Goal: Information Seeking & Learning: Learn about a topic

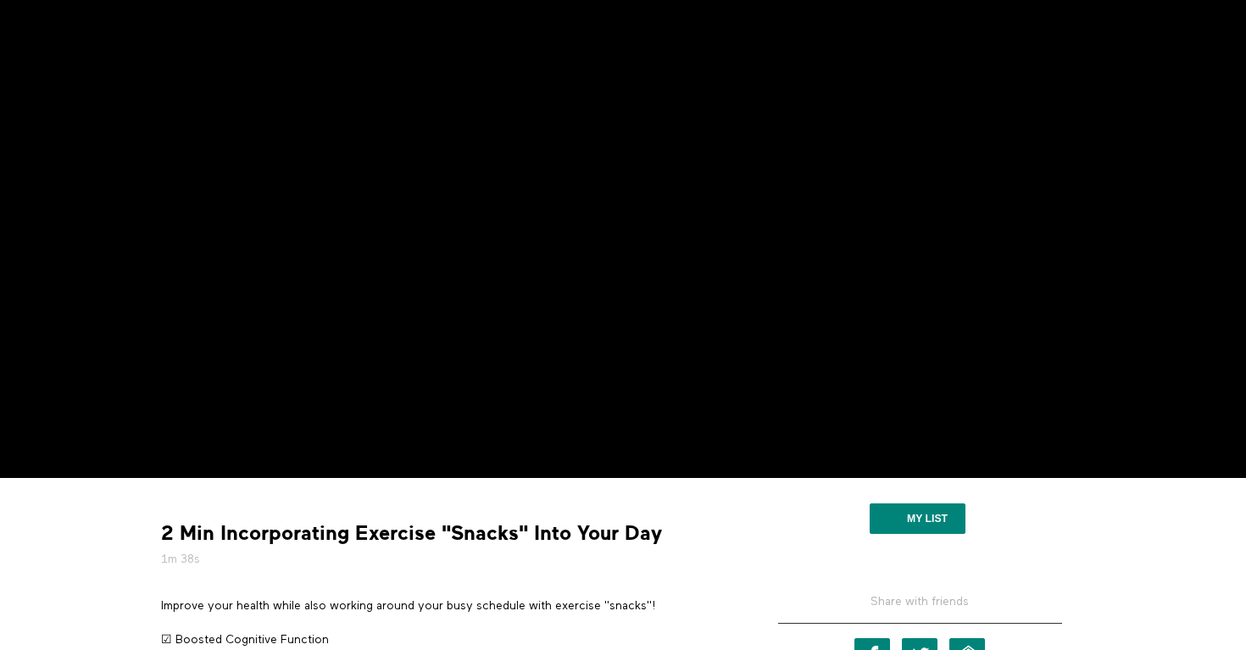
scroll to position [133, 0]
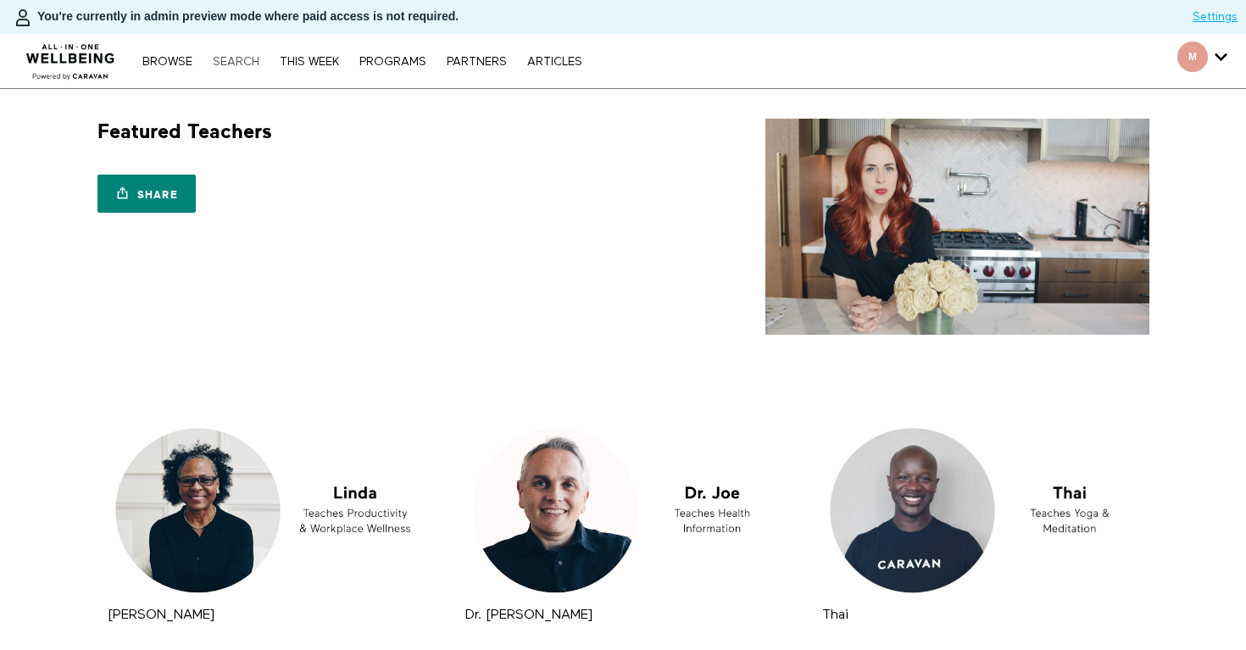
click at [249, 60] on link "Search" at bounding box center [236, 62] width 64 height 12
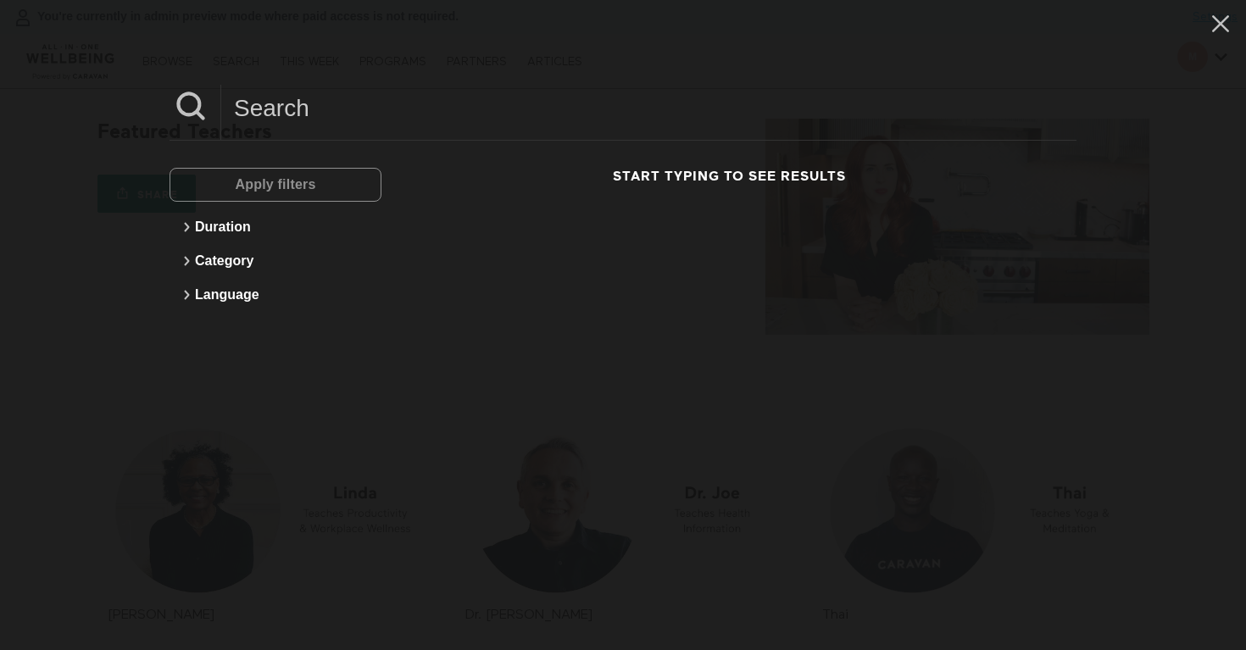
click at [391, 106] on input at bounding box center [648, 108] width 855 height 47
paste input "Fitness professional and Breathwork Faciliator and Yoga Instructor"
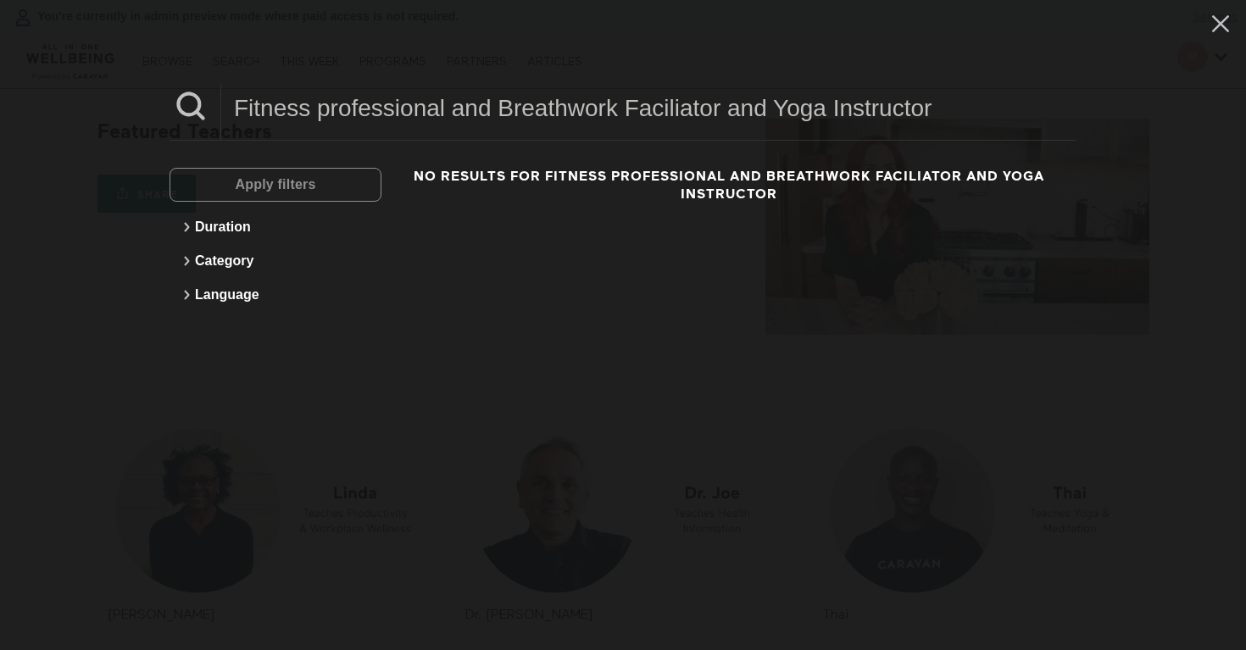
drag, startPoint x: 978, startPoint y: 119, endPoint x: 231, endPoint y: 110, distance: 747.7
click at [231, 110] on input "Fitness professional and Breathwork Faciliator and Yoga Instructor" at bounding box center [648, 108] width 855 height 47
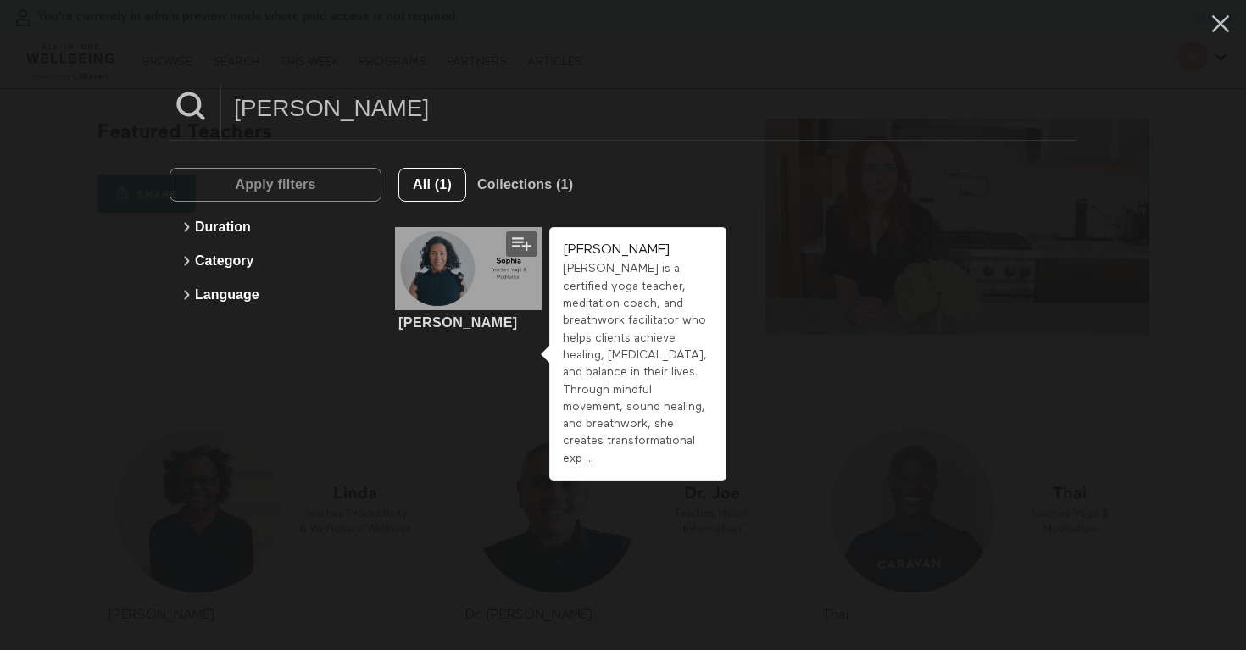
type input "sophia"
click at [452, 285] on div at bounding box center [469, 268] width 148 height 83
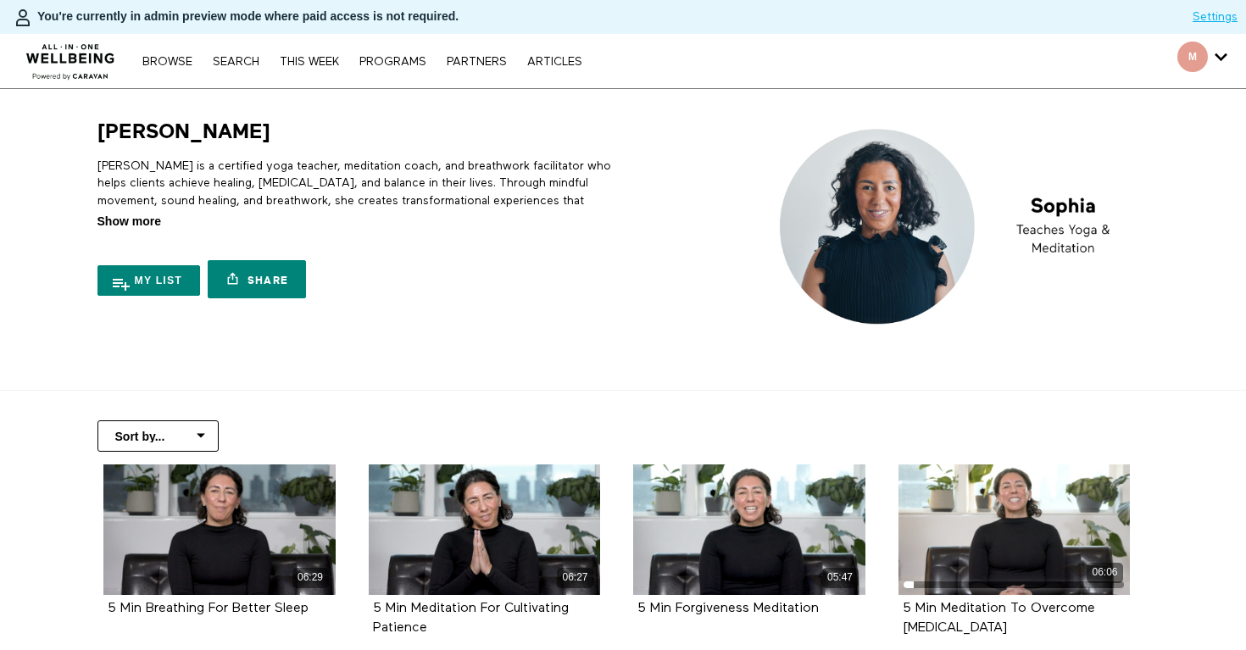
click at [122, 224] on span "Show more" at bounding box center [129, 222] width 64 height 18
click at [0, 0] on input "Show more Show less" at bounding box center [0, 0] width 0 height 0
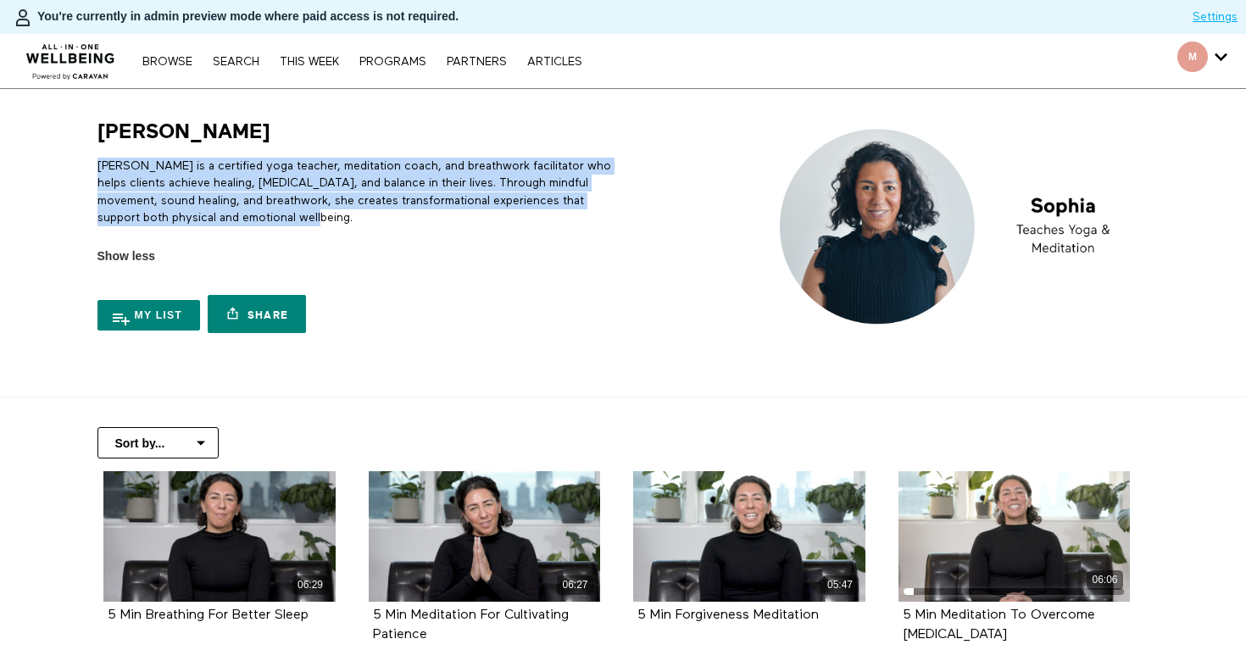
drag, startPoint x: 363, startPoint y: 219, endPoint x: 89, endPoint y: 170, distance: 278.2
click at [89, 170] on div "Sophia Sophia is a certified yoga teacher, meditation coach, and breathwork fac…" at bounding box center [352, 230] width 530 height 223
copy p "Sophia is a certified yoga teacher, meditation coach, and breathwork facilitato…"
click at [220, 59] on link "Search" at bounding box center [236, 62] width 64 height 12
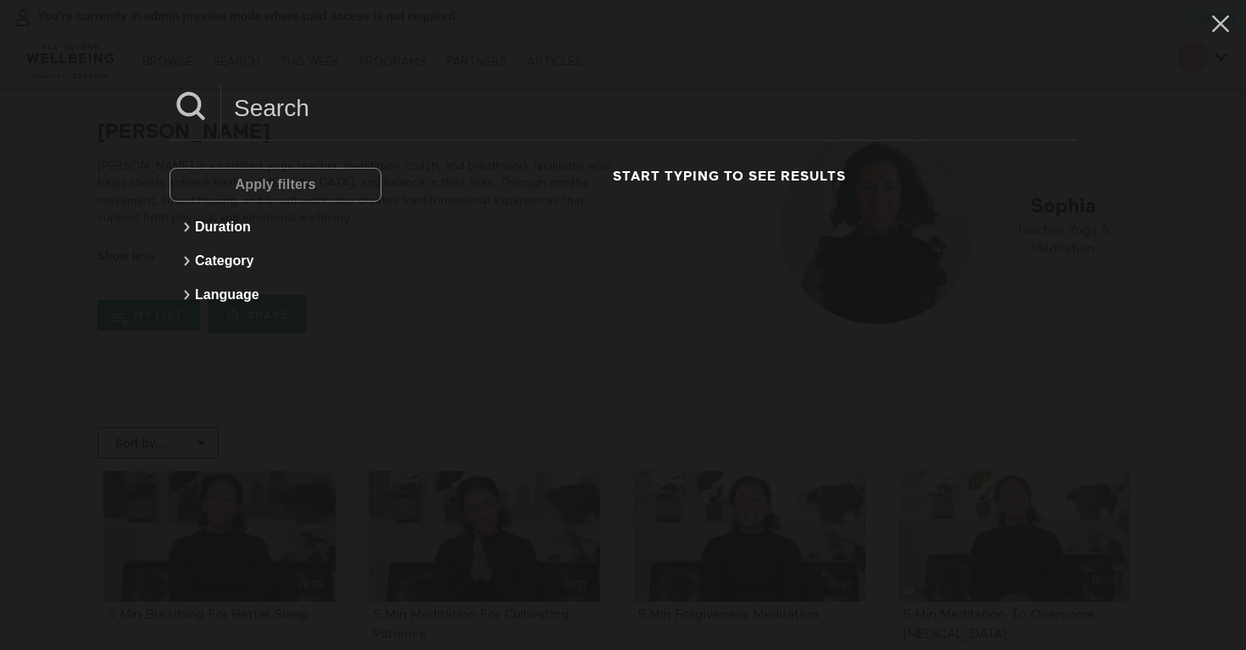
click at [338, 103] on input at bounding box center [648, 108] width 855 height 47
paste input "Candice"
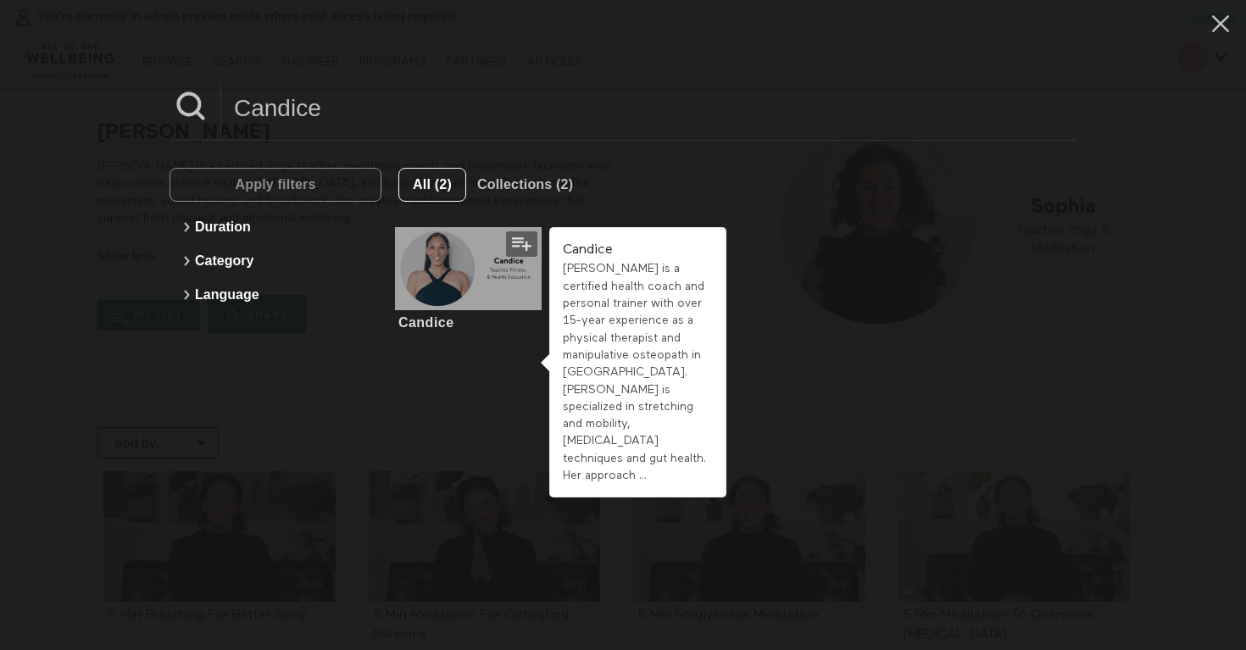
type input "Candice"
click at [464, 294] on div at bounding box center [469, 268] width 148 height 83
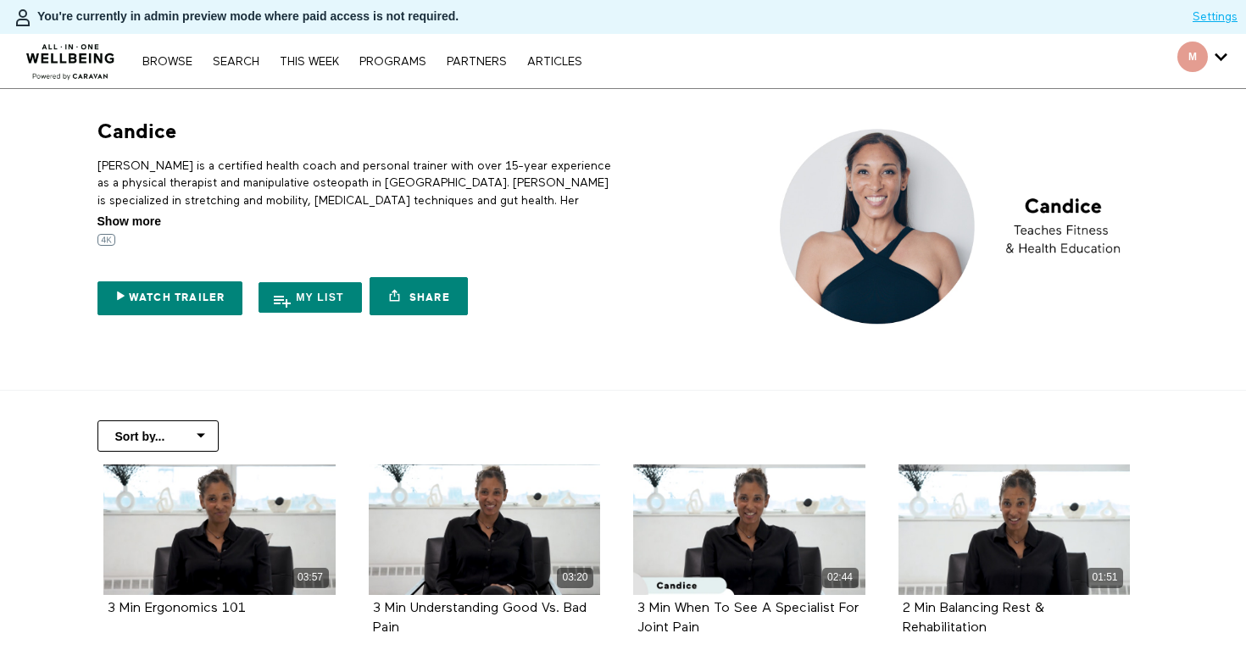
click at [141, 224] on span "Show more" at bounding box center [129, 222] width 64 height 18
click at [0, 0] on input "Show more Show less" at bounding box center [0, 0] width 0 height 0
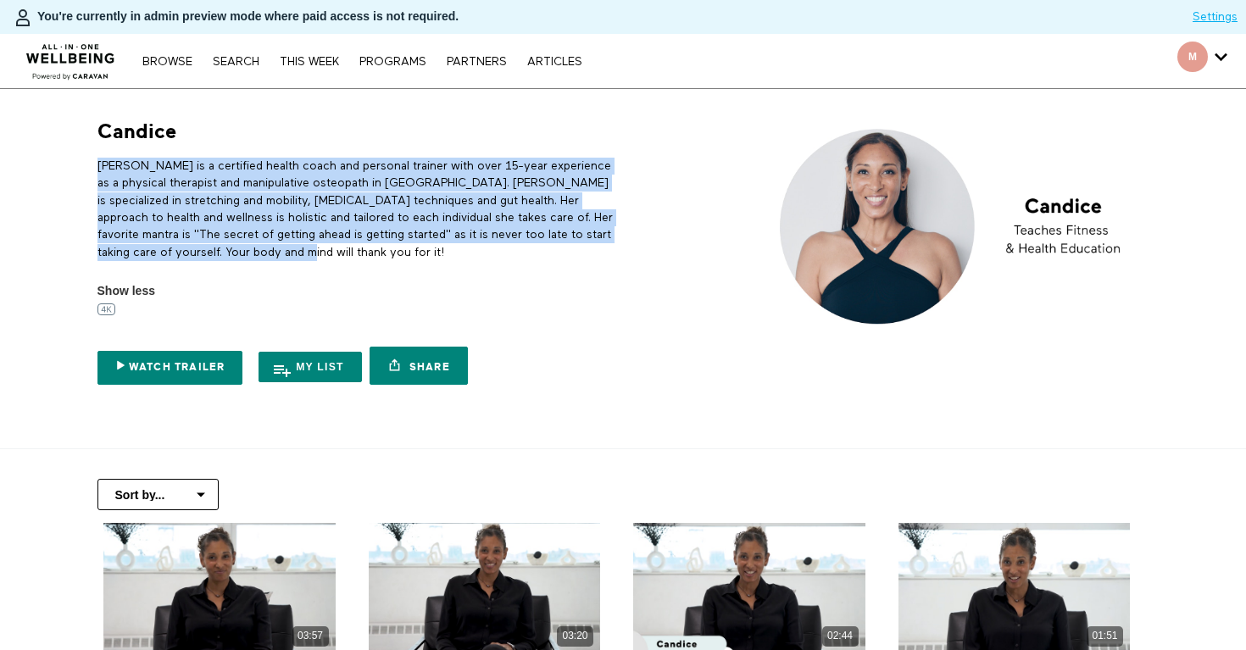
drag, startPoint x: 314, startPoint y: 256, endPoint x: 100, endPoint y: 163, distance: 233.1
click at [100, 163] on p "[PERSON_NAME] is a certified health coach and personal trainer with over 15-yea…" at bounding box center [357, 209] width 520 height 103
copy p "[PERSON_NAME] is a certified health coach and personal trainer with over 15-yea…"
click at [244, 56] on link "Search" at bounding box center [236, 62] width 64 height 12
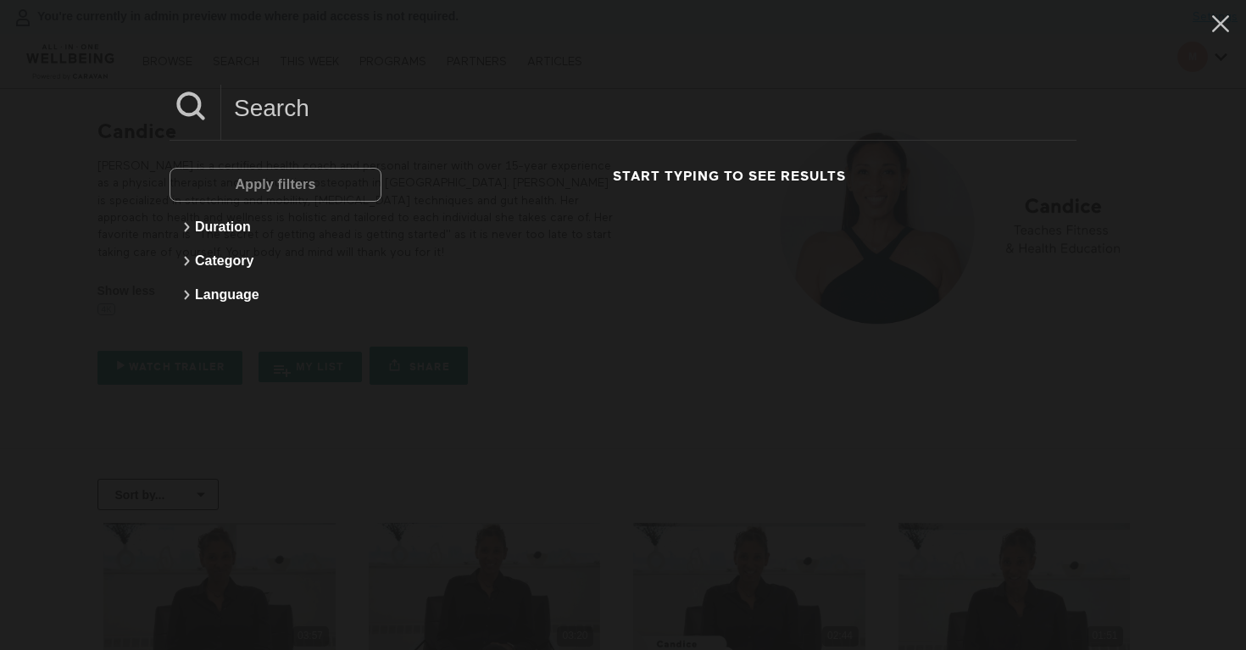
click at [281, 103] on input at bounding box center [648, 108] width 855 height 47
paste input "Mila"
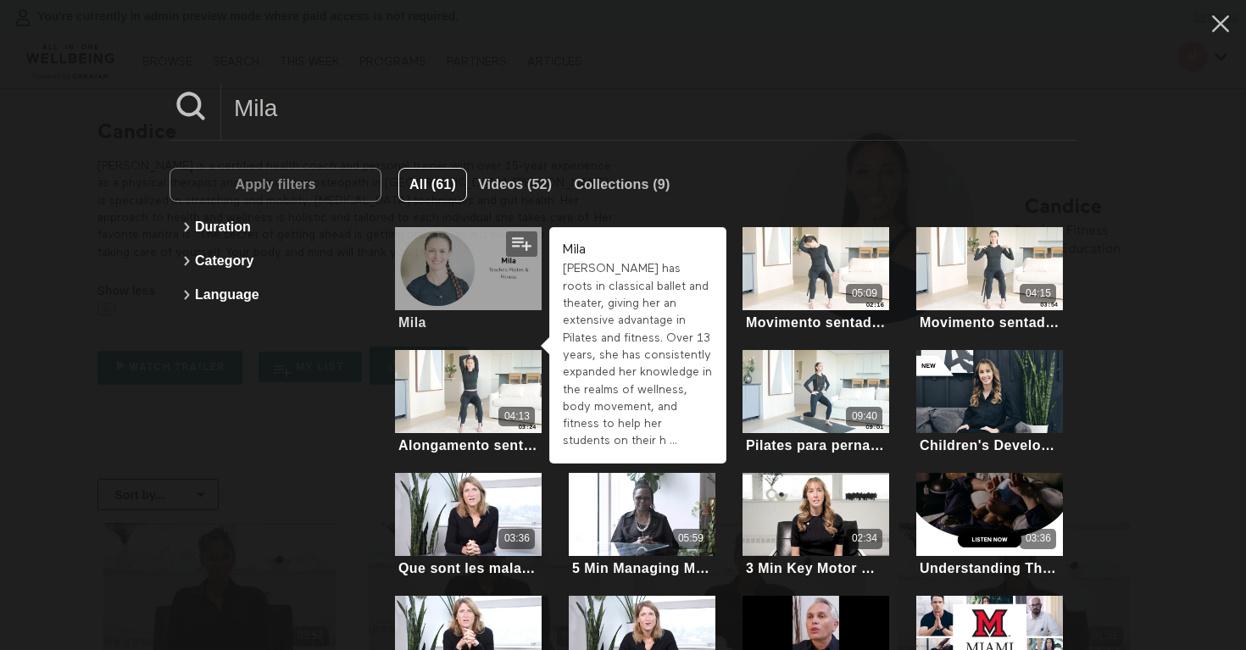
type input "Mila"
click at [444, 288] on div at bounding box center [469, 268] width 148 height 83
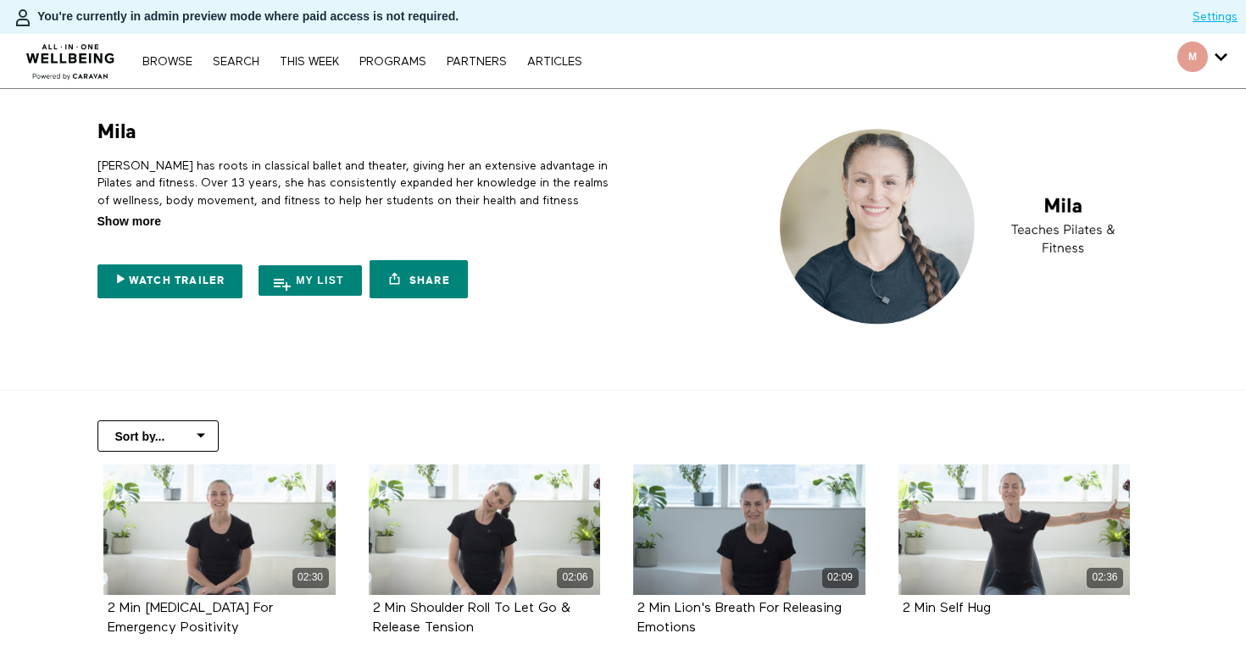
click at [133, 214] on span "Show more" at bounding box center [129, 222] width 64 height 18
click at [0, 0] on input "Show more Show less" at bounding box center [0, 0] width 0 height 0
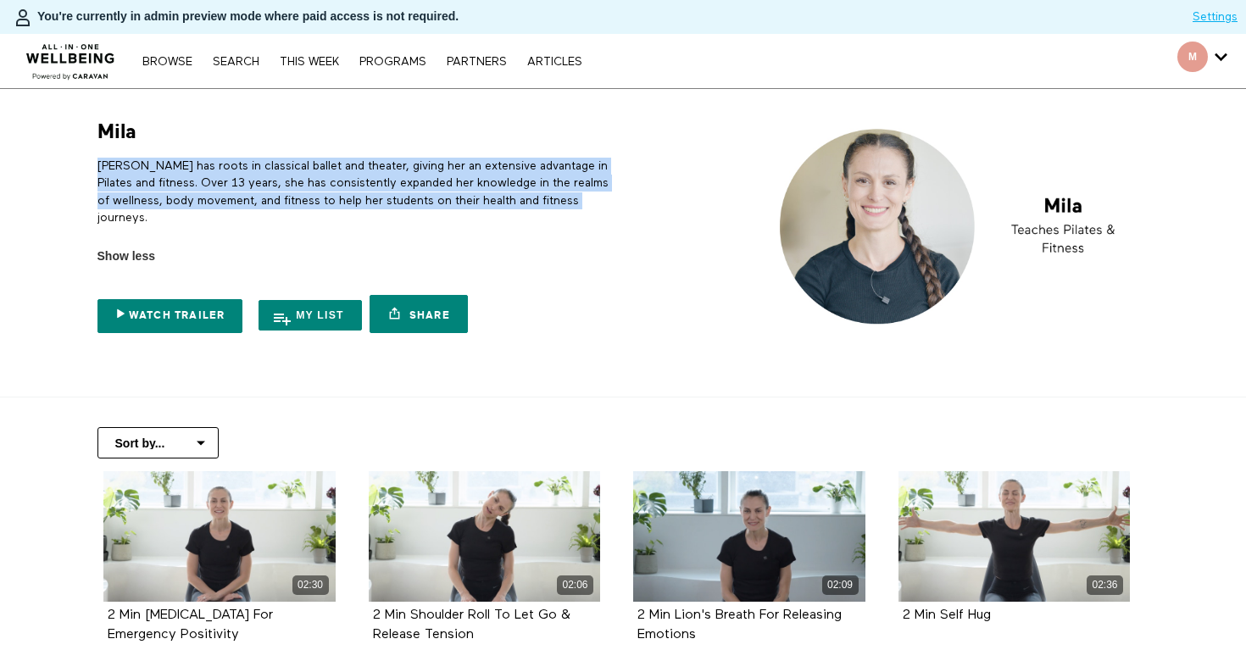
drag, startPoint x: 573, startPoint y: 203, endPoint x: 99, endPoint y: 170, distance: 475.1
click at [99, 170] on p "[PERSON_NAME] has roots in classical ballet and theater, giving her an extensiv…" at bounding box center [357, 192] width 520 height 69
copy p "[PERSON_NAME] has roots in classical ballet and theater, giving her an extensiv…"
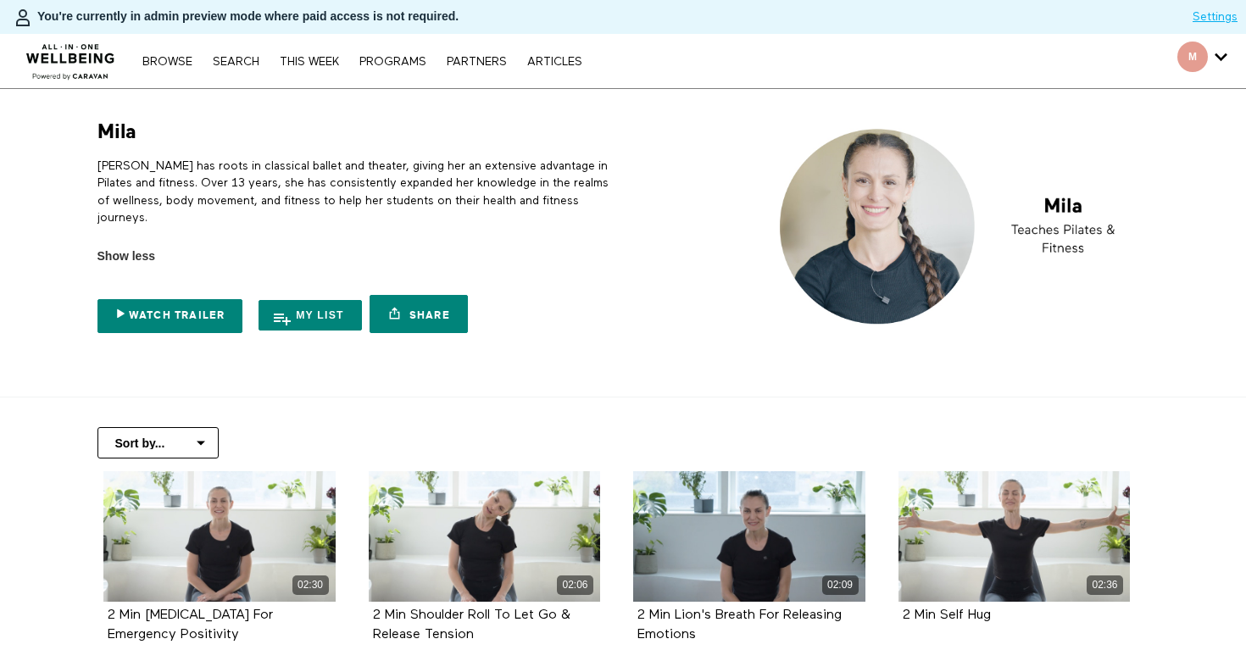
click at [253, 53] on nav "Browse Search THIS WEEK PROGRAMS PARTNERS ARTICLES Account settings Manage Subs…" at bounding box center [362, 61] width 456 height 17
click at [216, 65] on link "Search" at bounding box center [236, 62] width 64 height 12
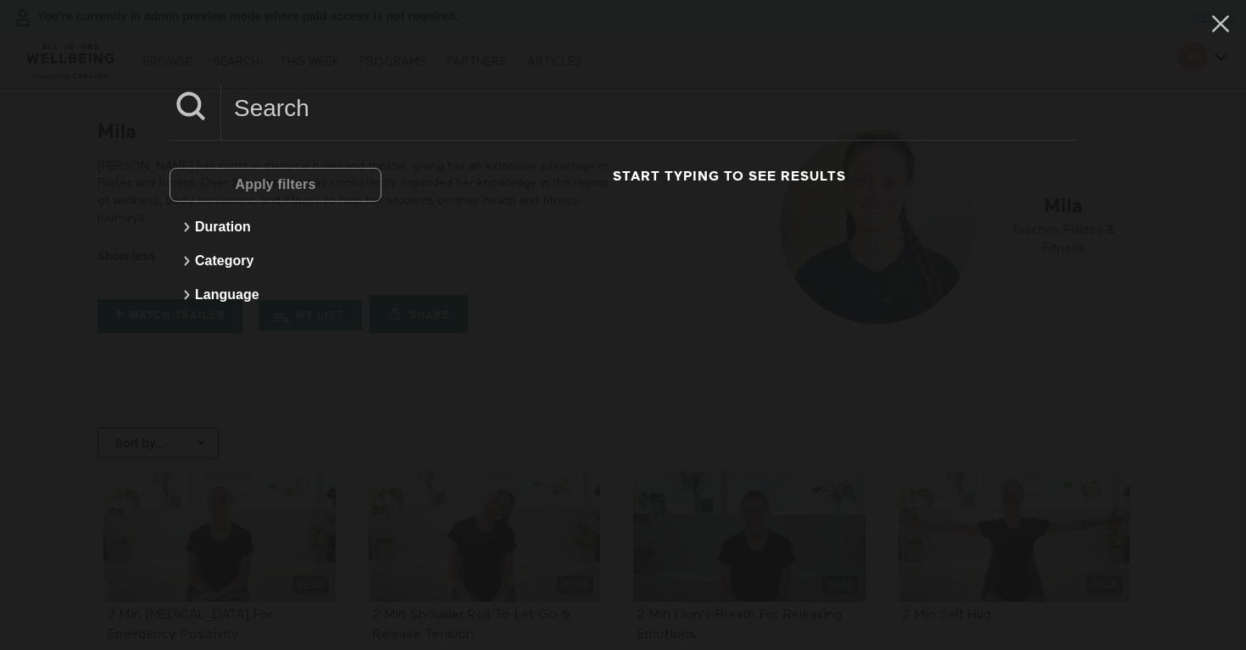
click at [398, 108] on input at bounding box center [648, 108] width 855 height 47
paste input "Candice"
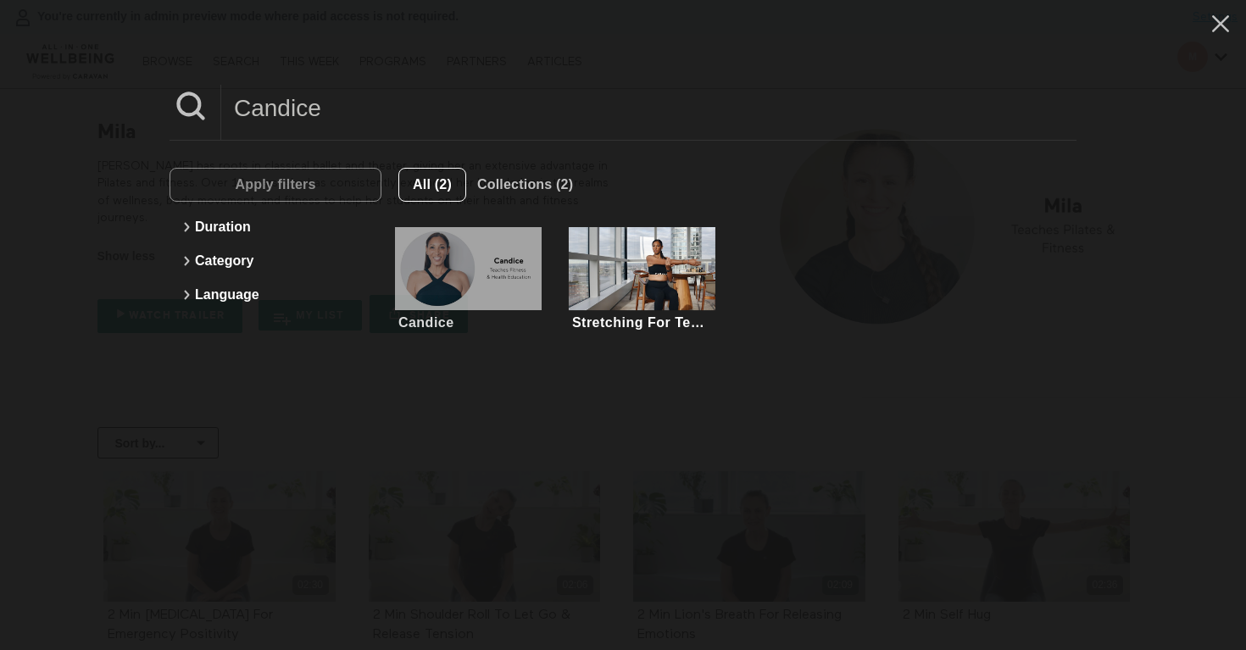
type input "Candice"
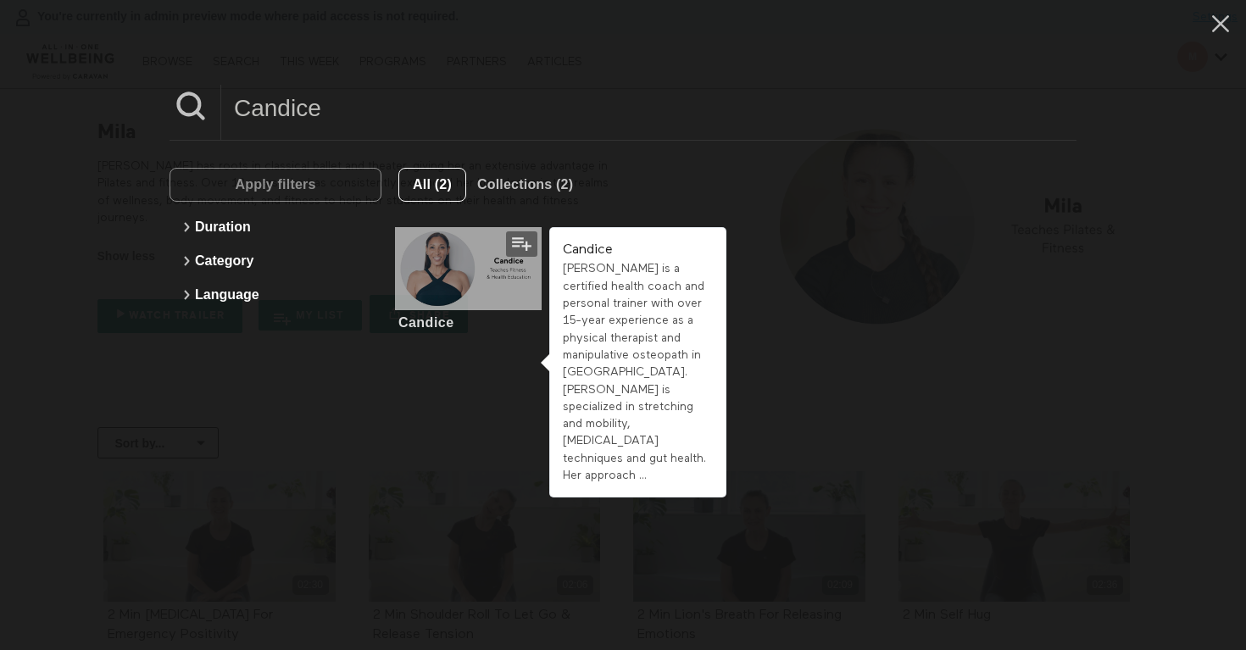
click at [476, 278] on div at bounding box center [469, 268] width 148 height 83
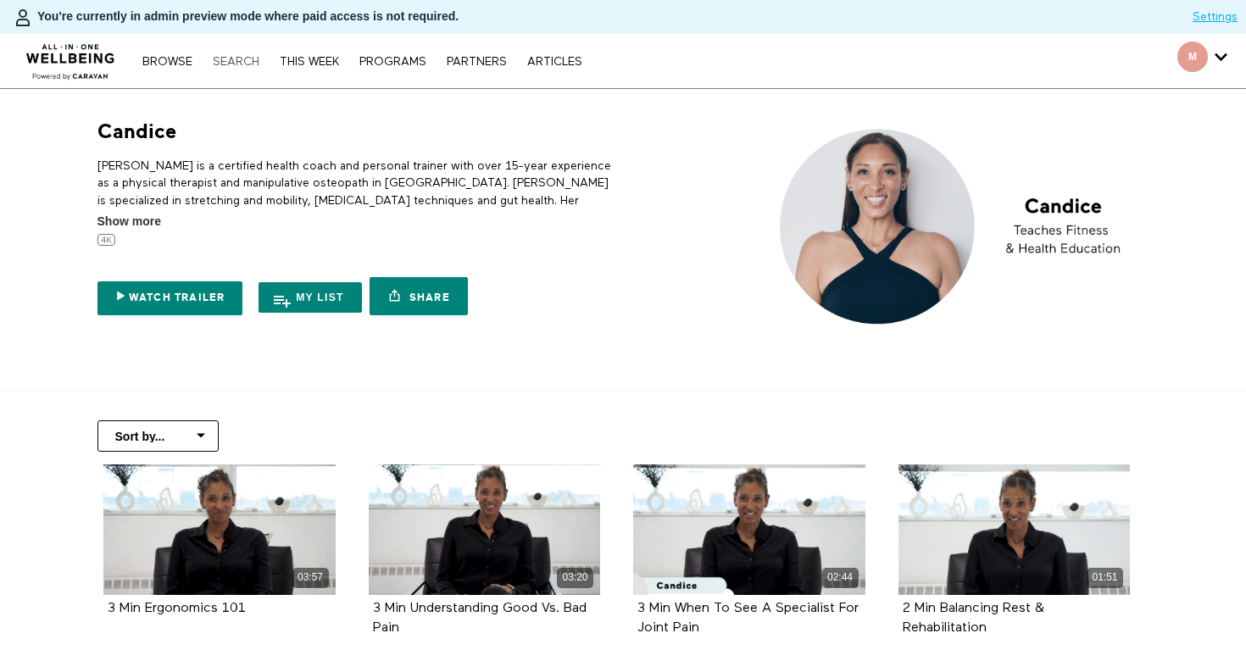
click at [257, 65] on link "Search" at bounding box center [236, 62] width 64 height 12
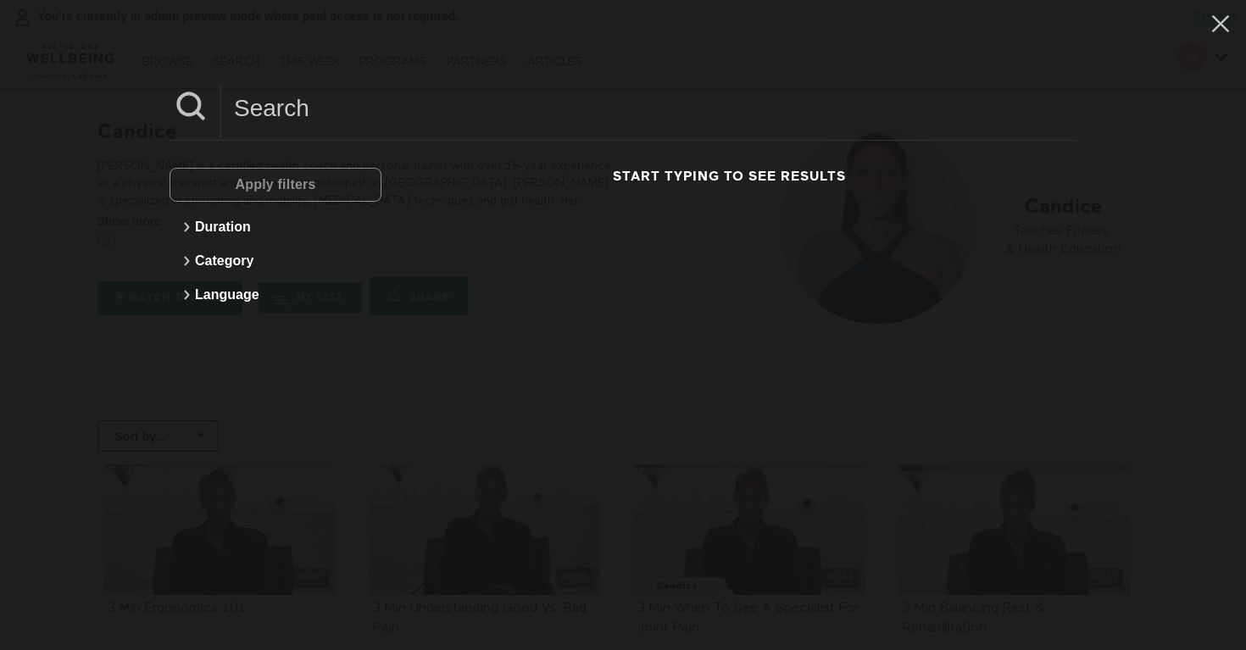
click at [307, 119] on input at bounding box center [648, 108] width 855 height 47
paste input "Oscar"
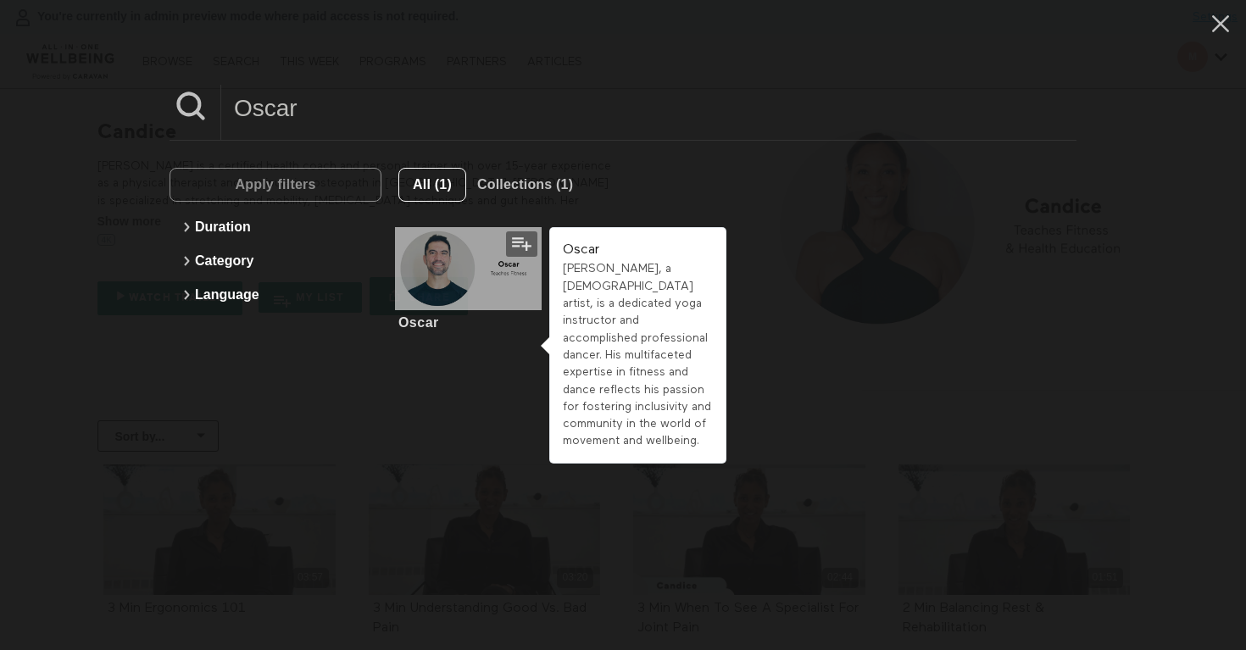
type input "Oscar"
click at [429, 268] on div at bounding box center [469, 268] width 148 height 83
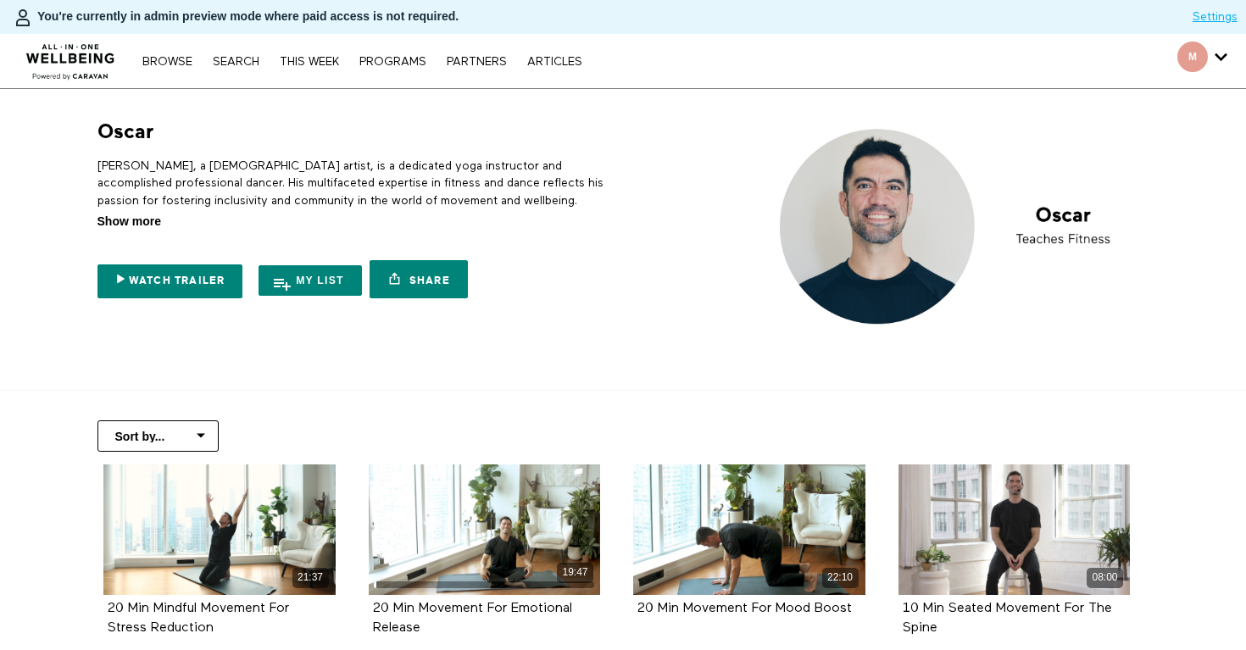
click at [132, 224] on span "Show more" at bounding box center [129, 222] width 64 height 18
click at [0, 0] on input "Show more Show less" at bounding box center [0, 0] width 0 height 0
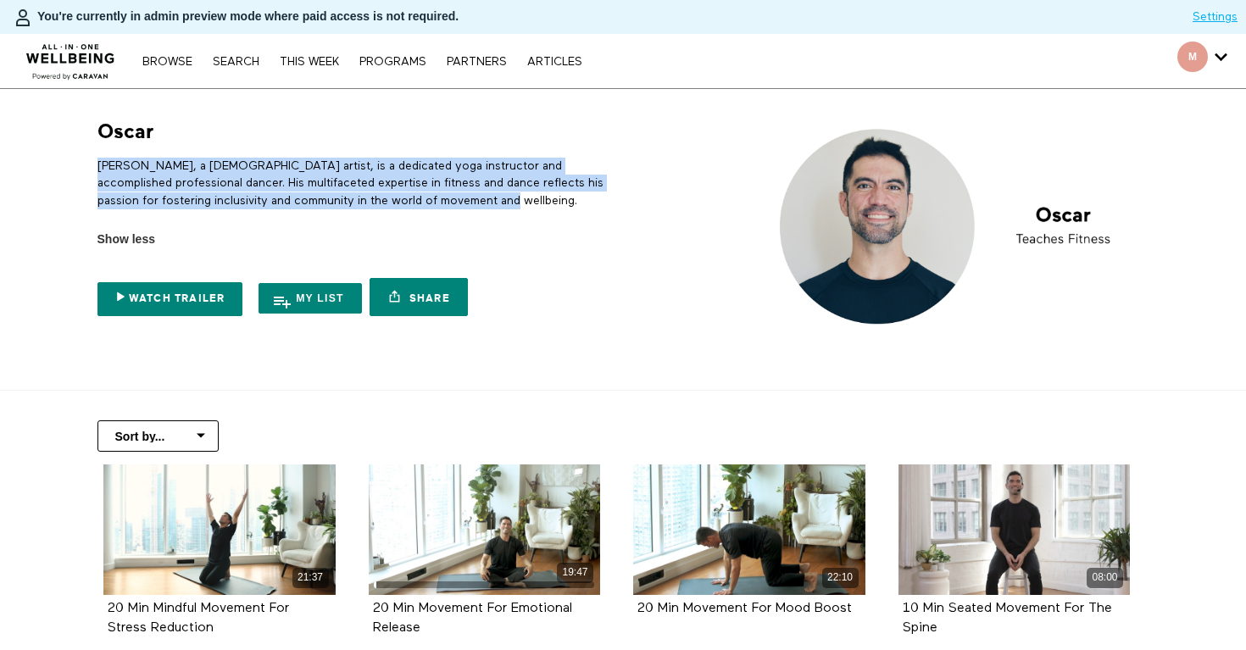
drag, startPoint x: 483, startPoint y: 201, endPoint x: 72, endPoint y: 169, distance: 412.4
click at [72, 169] on section "Oscar Oscar, a Venezuelan-born artist, is a dedicated yoga instructor and accom…" at bounding box center [623, 240] width 1246 height 302
copy p "Oscar, a Venezuelan-born artist, is a dedicated yoga instructor and accomplishe…"
click at [229, 66] on link "Search" at bounding box center [236, 62] width 64 height 12
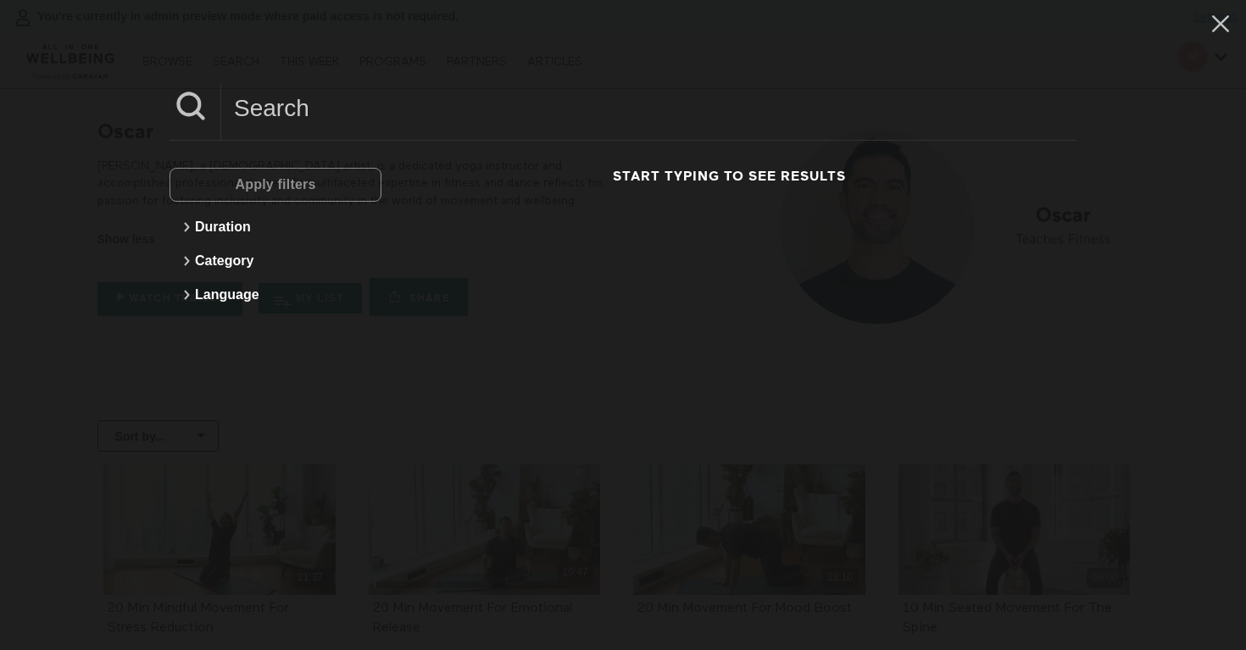
click at [341, 97] on input at bounding box center [648, 108] width 855 height 47
paste input "Crystal"
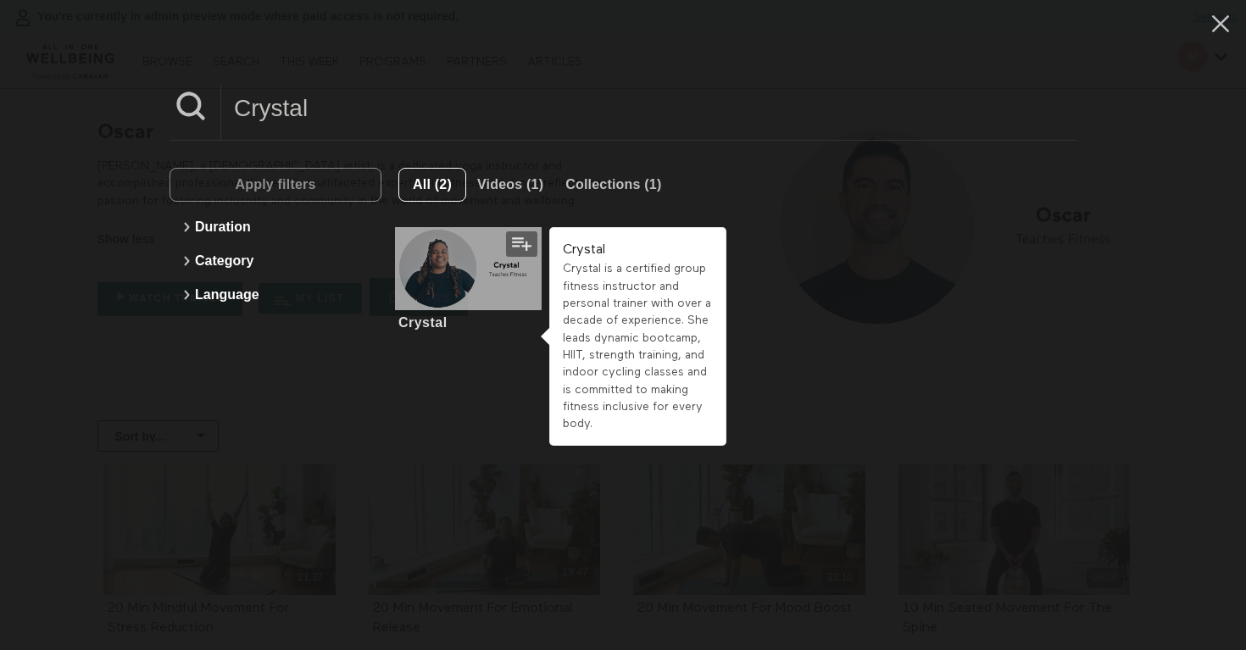
type input "Crystal"
click at [453, 262] on div at bounding box center [469, 268] width 148 height 83
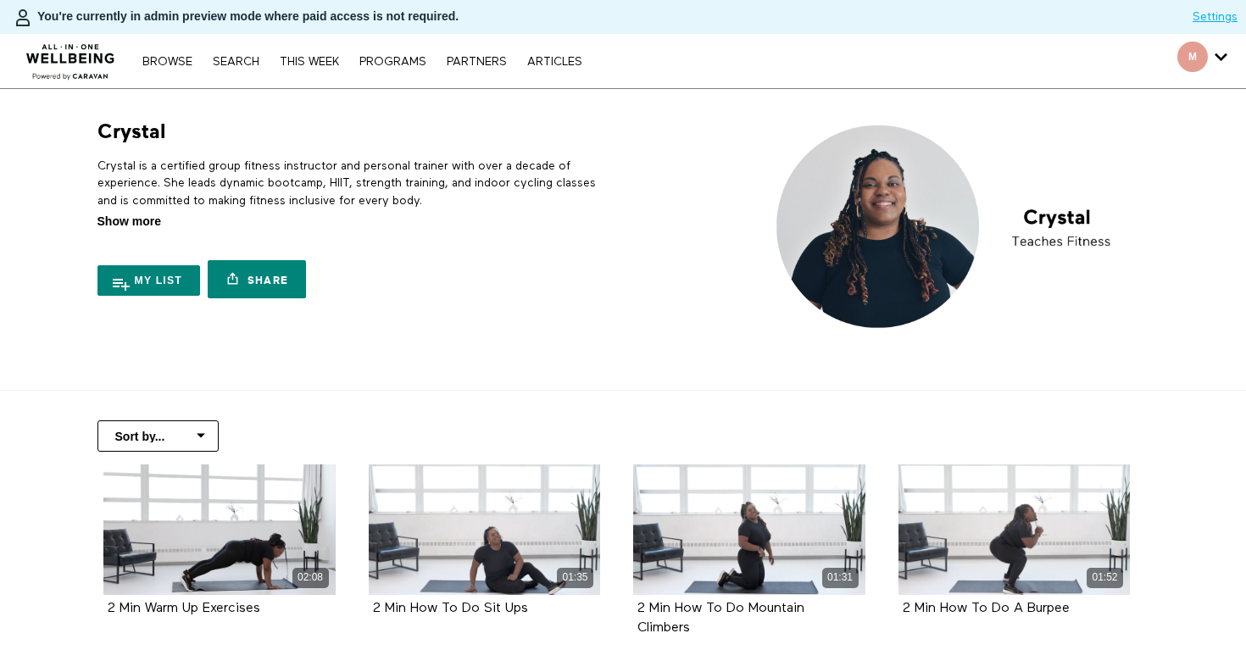
click at [148, 220] on span "Show more" at bounding box center [129, 222] width 64 height 18
click at [0, 0] on input "Show more Show less" at bounding box center [0, 0] width 0 height 0
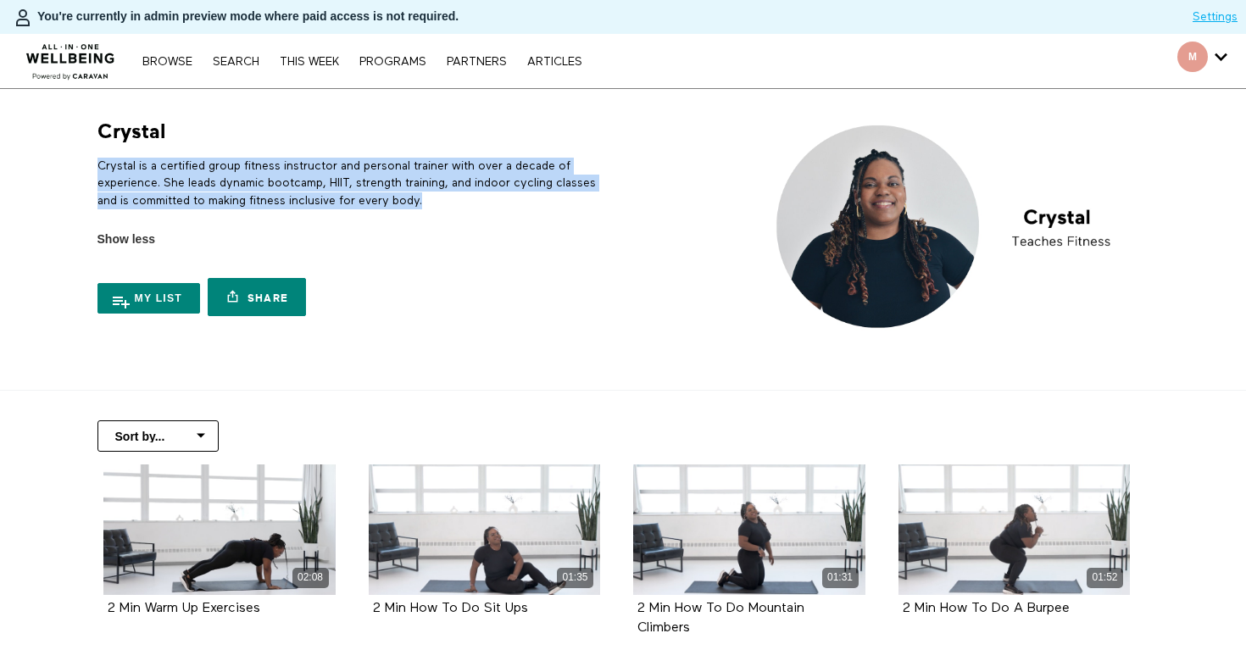
drag, startPoint x: 474, startPoint y: 195, endPoint x: 90, endPoint y: 166, distance: 385.1
click at [90, 166] on div "Crystal Crystal is a certified group fitness instructor and personal trainer wi…" at bounding box center [352, 222] width 530 height 206
copy p "Crystal is a certified group fitness instructor and personal trainer with over …"
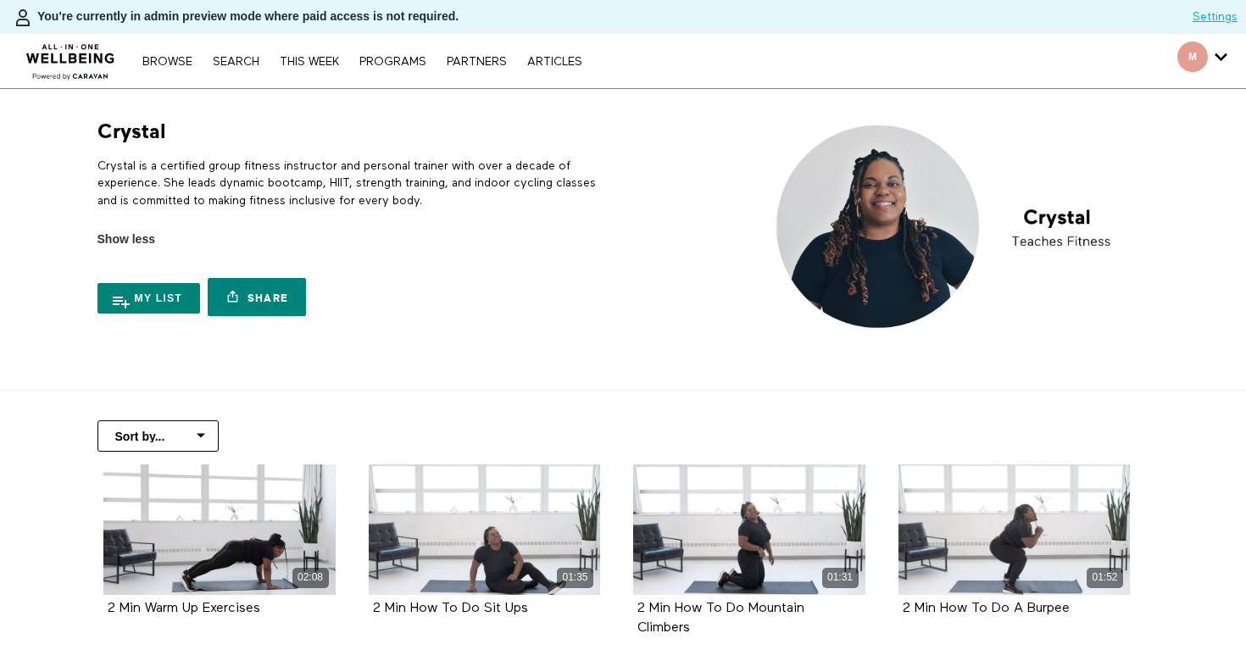
click at [226, 69] on nav "Browse Search THIS WEEK PROGRAMS PARTNERS ARTICLES Account settings Manage Subs…" at bounding box center [362, 61] width 456 height 17
click at [245, 59] on link "Search" at bounding box center [236, 62] width 64 height 12
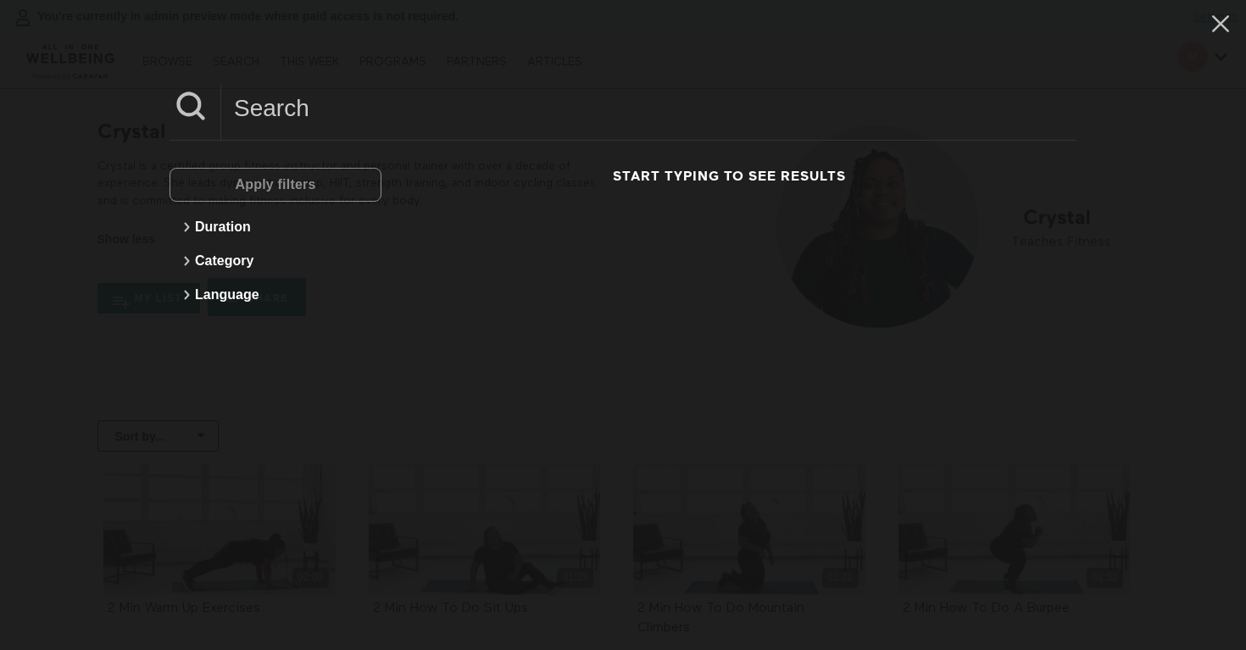
click at [243, 109] on input at bounding box center [648, 108] width 855 height 47
paste input "Steven"
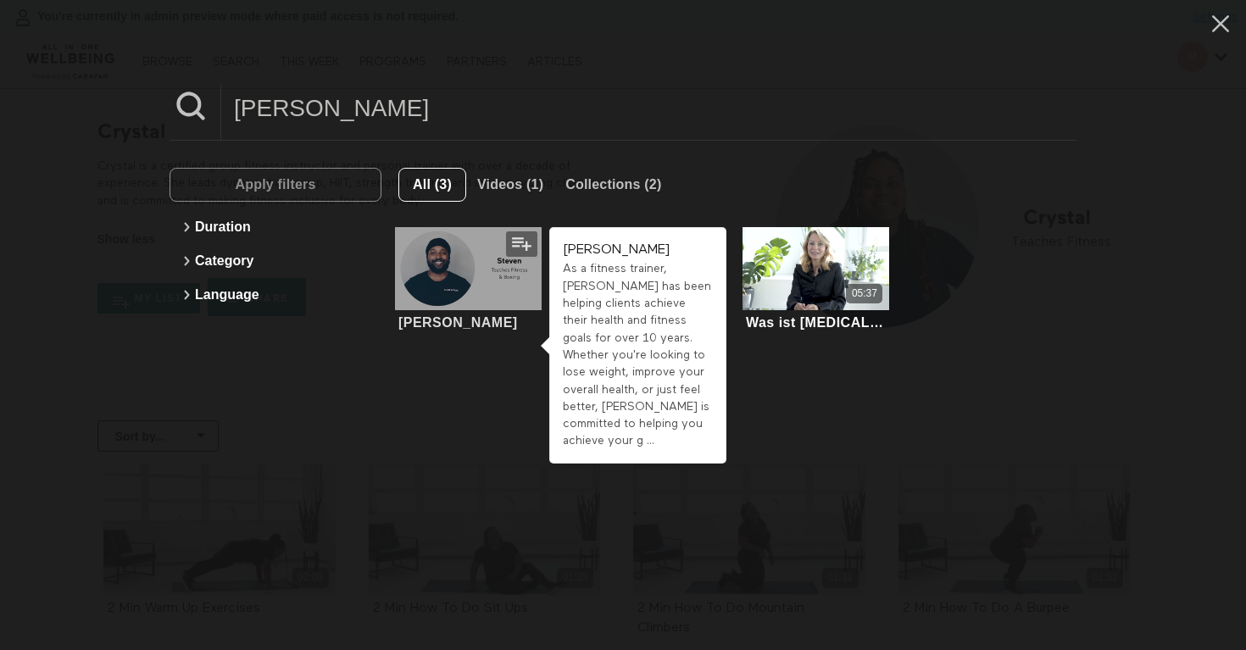
type input "Steven"
click at [395, 280] on div at bounding box center [469, 268] width 148 height 83
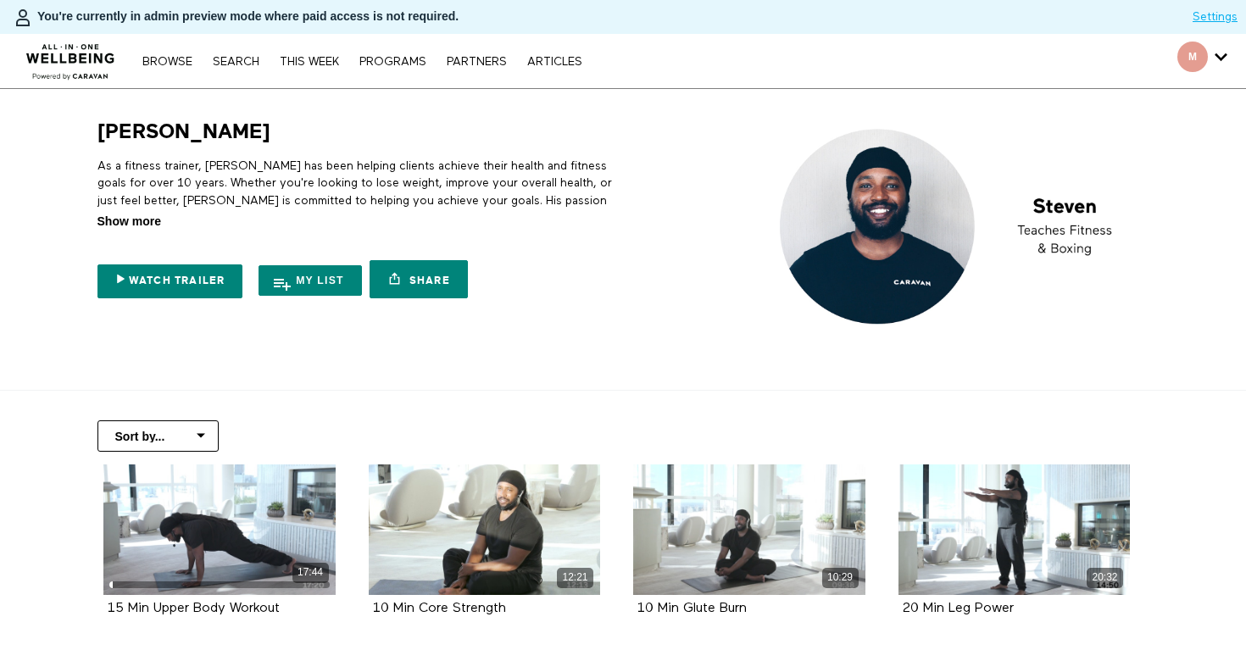
click at [147, 220] on span "Show more" at bounding box center [129, 222] width 64 height 18
click at [0, 0] on input "Show more Show less" at bounding box center [0, 0] width 0 height 0
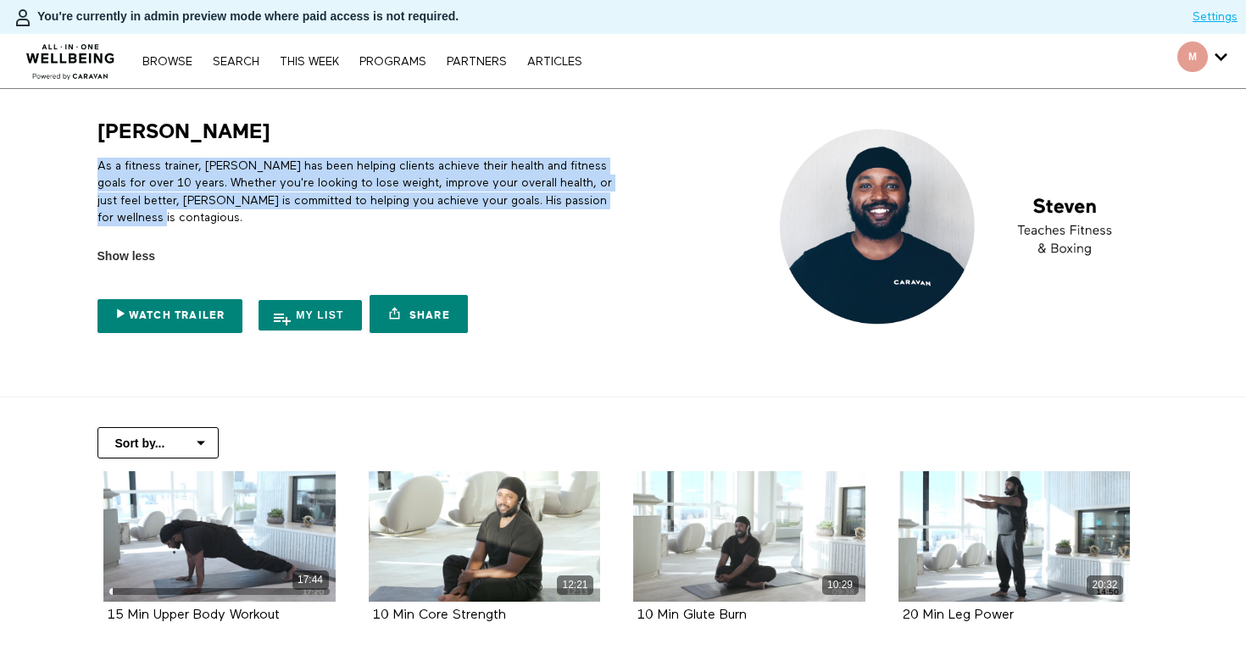
drag, startPoint x: 139, startPoint y: 209, endPoint x: 100, endPoint y: 167, distance: 57.0
click at [100, 167] on p "As a fitness trainer, [PERSON_NAME] has been helping clients achieve their heal…" at bounding box center [357, 192] width 520 height 69
copy p "As a fitness trainer, [PERSON_NAME] has been helping clients achieve their heal…"
click at [231, 61] on link "Search" at bounding box center [236, 62] width 64 height 12
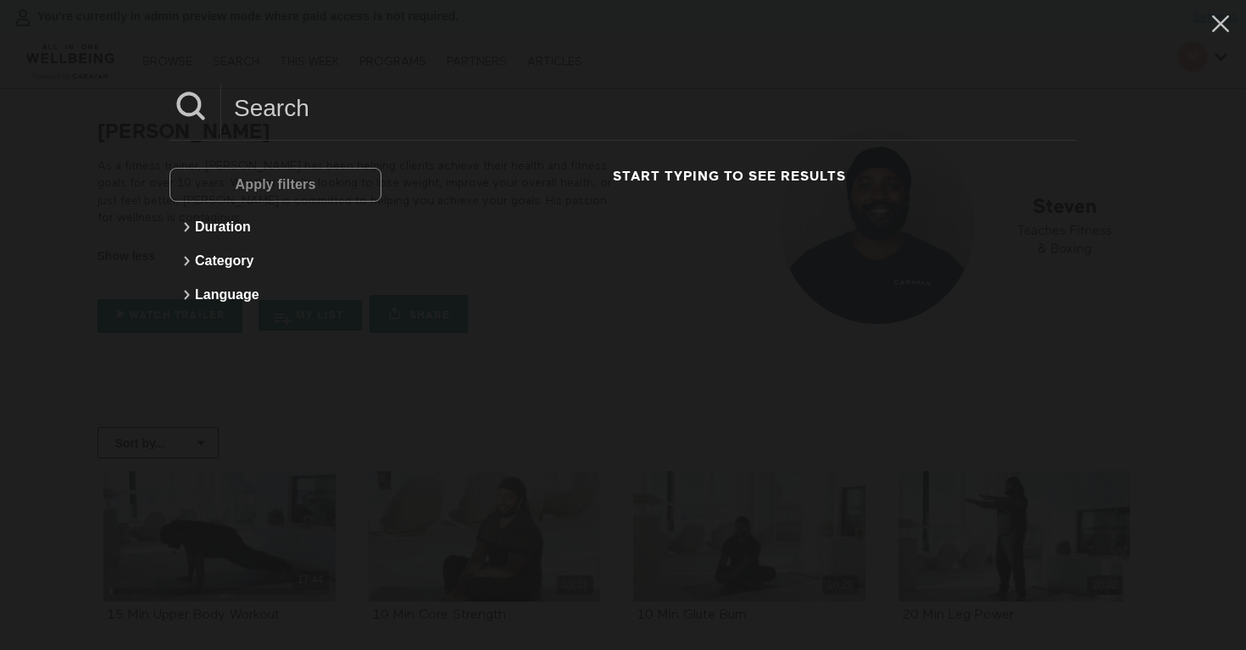
click at [327, 103] on input at bounding box center [648, 108] width 855 height 47
paste input "Linda"
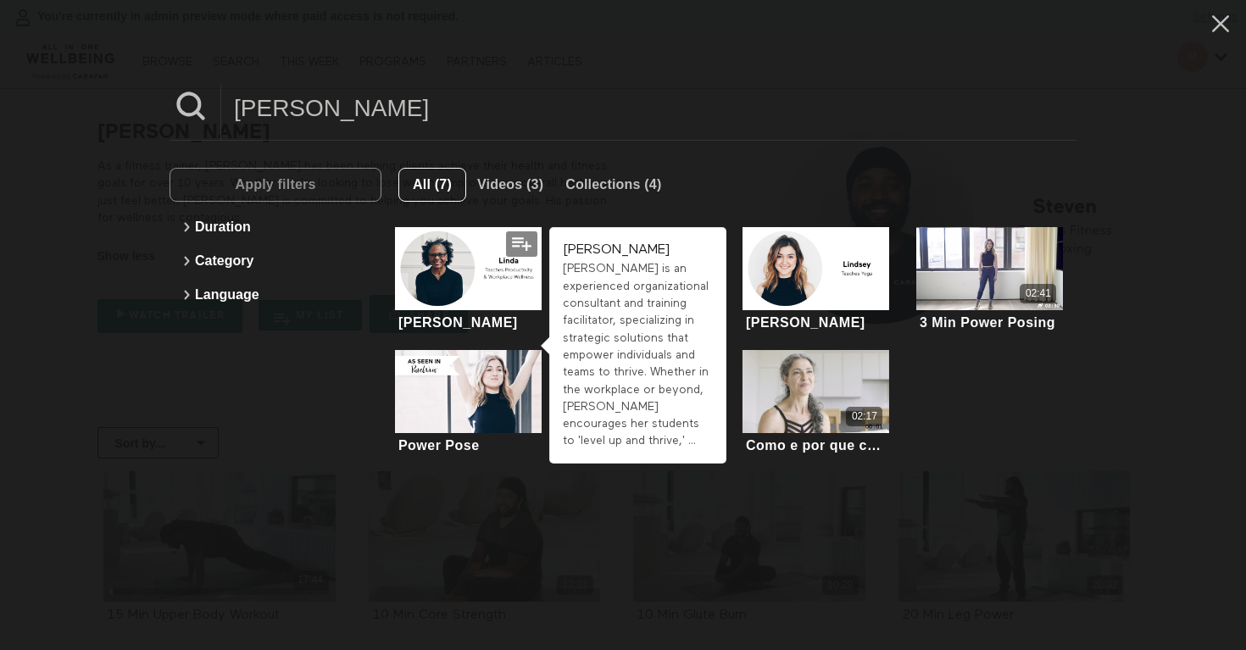
type input "Linda"
click at [491, 256] on div at bounding box center [469, 268] width 148 height 83
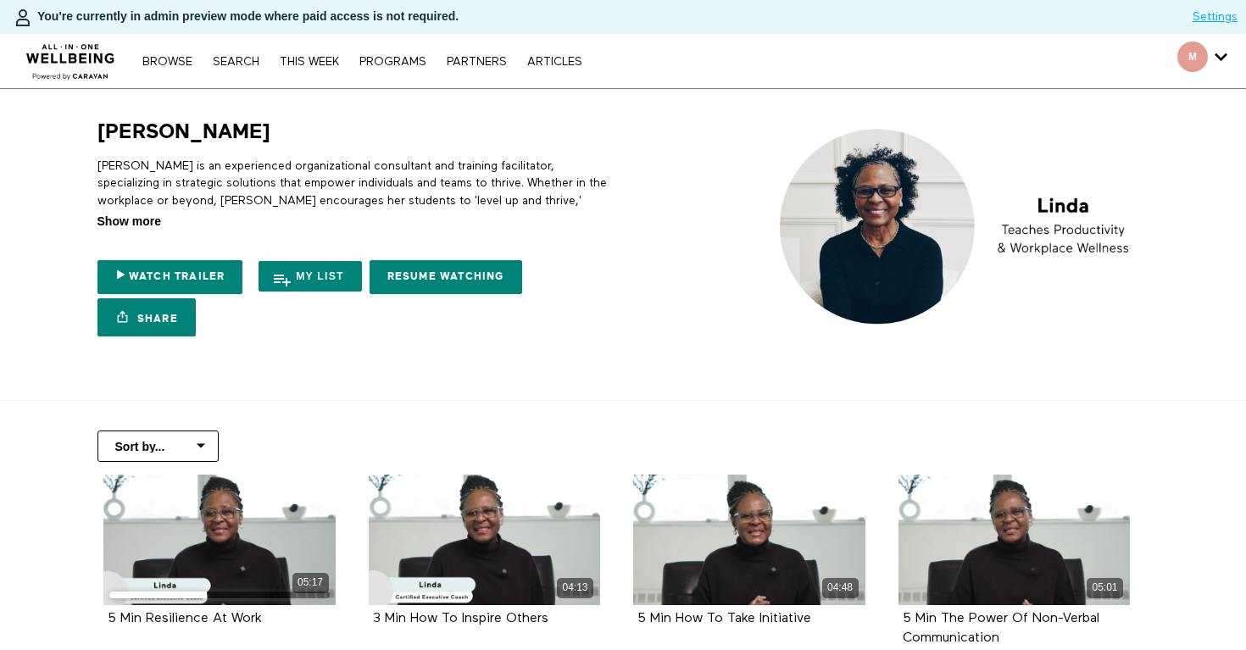
click at [139, 221] on span "Show more" at bounding box center [129, 222] width 64 height 18
click at [0, 0] on input "Show more Show less" at bounding box center [0, 0] width 0 height 0
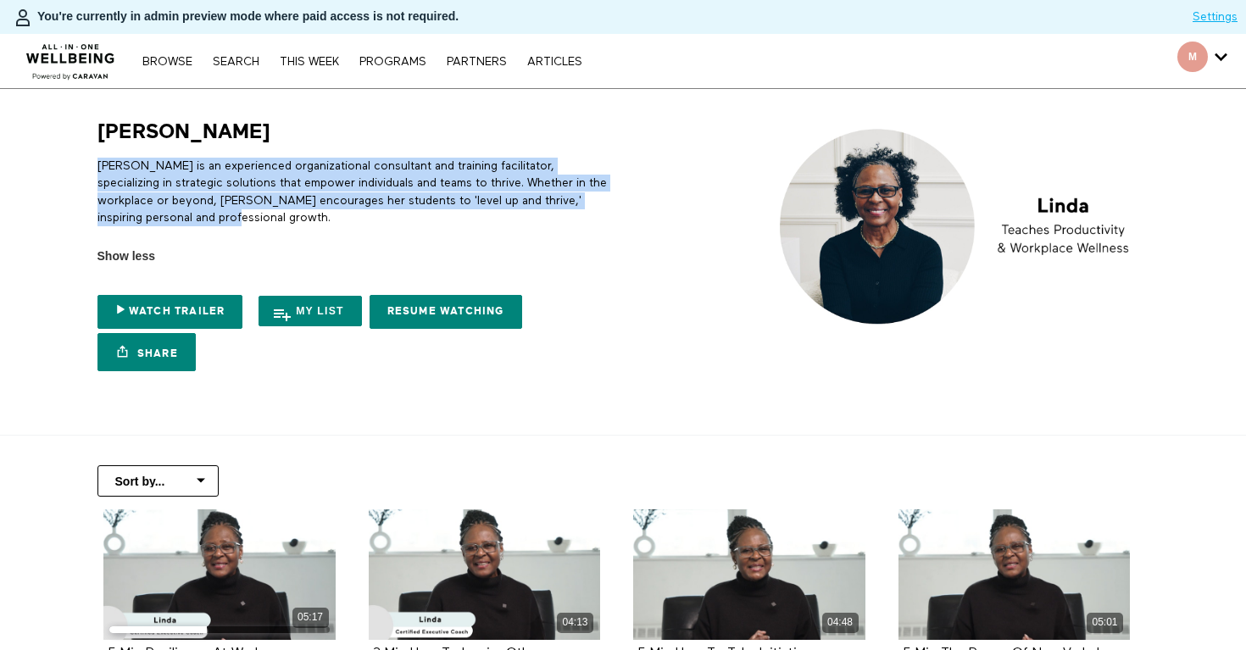
drag, startPoint x: 232, startPoint y: 214, endPoint x: 97, endPoint y: 163, distance: 144.1
click at [97, 163] on p "[PERSON_NAME] is an experienced organizational consultant and training facilita…" at bounding box center [357, 192] width 520 height 69
copy p "[PERSON_NAME] is an experienced organizational consultant and training facilita…"
